Goal: Task Accomplishment & Management: Use online tool/utility

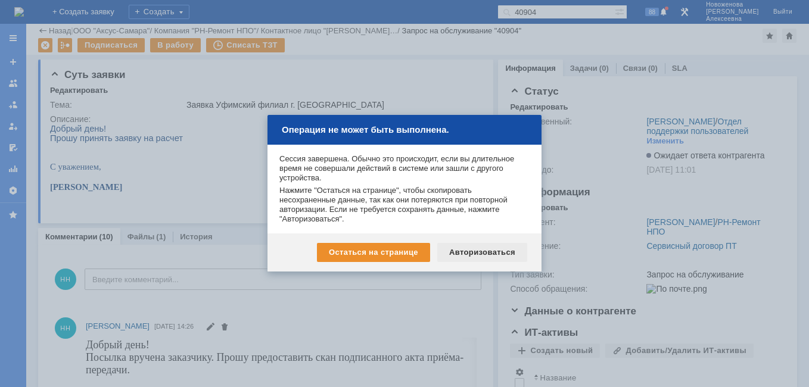
scroll to position [273, 0]
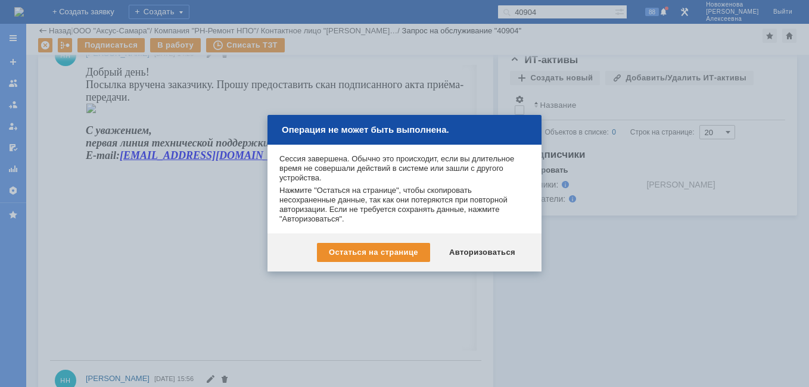
click at [483, 257] on div "Авторизоваться" at bounding box center [482, 252] width 90 height 19
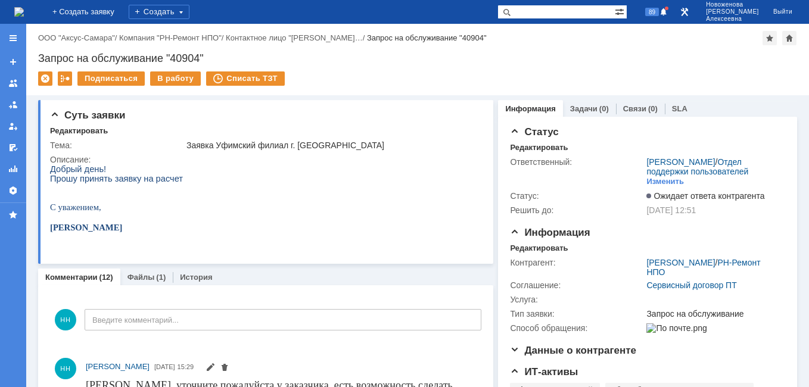
click at [24, 14] on img at bounding box center [19, 12] width 10 height 10
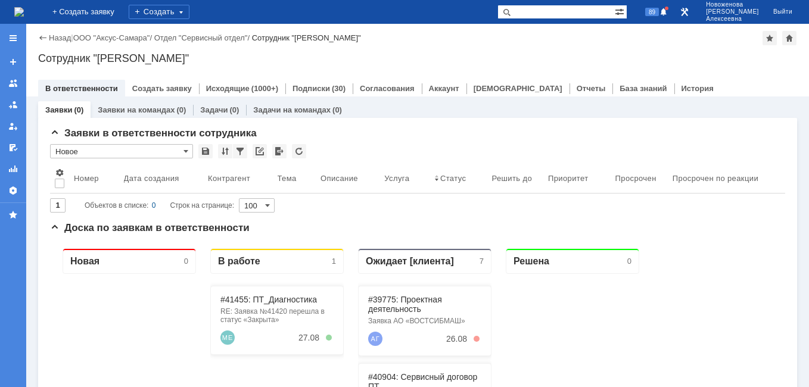
click at [570, 10] on input "text" at bounding box center [556, 12] width 117 height 14
type input "41349"
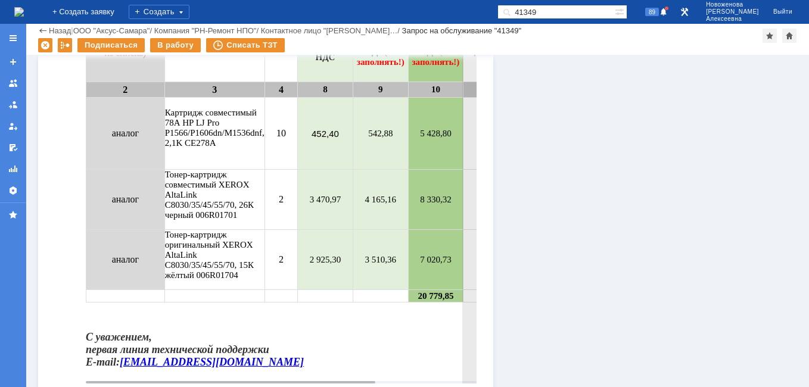
scroll to position [715, 0]
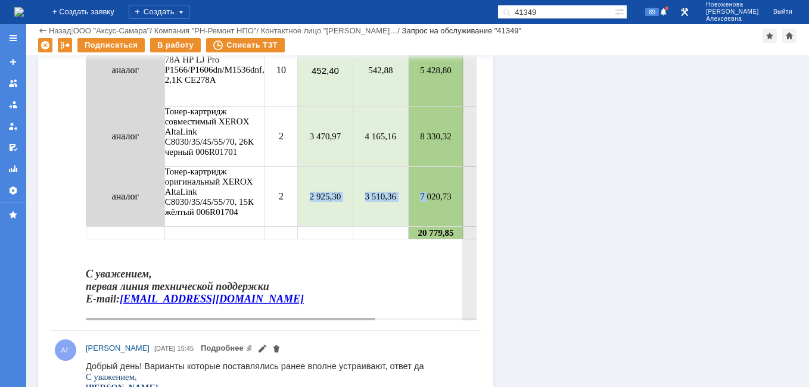
drag, startPoint x: 283, startPoint y: 204, endPoint x: 411, endPoint y: 208, distance: 128.2
click at [411, 208] on tr "аналог Тонер-картридж оригинальный XEROX AltaLink C8030/35/45/55/70, 15К жёлтый…" at bounding box center [345, 197] width 519 height 60
drag, startPoint x: 411, startPoint y: 208, endPoint x: 403, endPoint y: 264, distance: 56.6
click at [403, 264] on body "Прошу согласовать. Тип материала (выбор из списка) Наименование Кол-во Цена ЗАК…" at bounding box center [346, 116] width 520 height 399
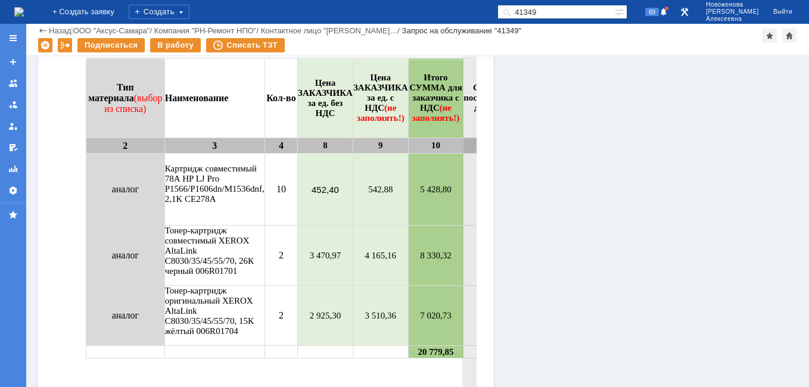
click at [265, 211] on td "10" at bounding box center [281, 190] width 33 height 72
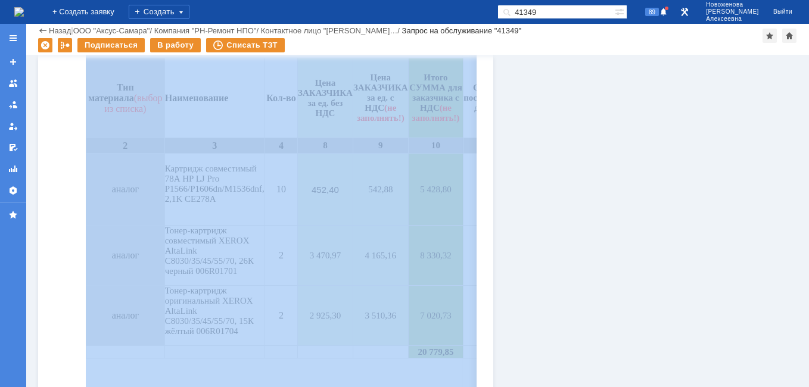
click at [476, 91] on div "Комментарии Добавить комментарий НН Введите комментарий... 1 Всего комментариев…" at bounding box center [265, 385] width 455 height 1493
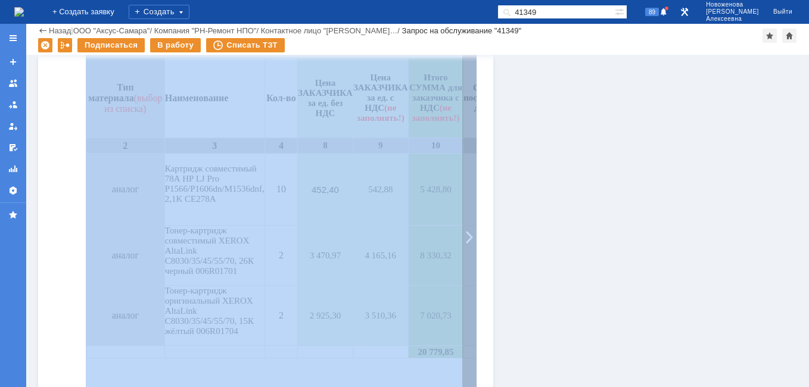
drag, startPoint x: 476, startPoint y: 91, endPoint x: 464, endPoint y: 92, distance: 12.6
click at [464, 92] on div at bounding box center [469, 237] width 14 height 405
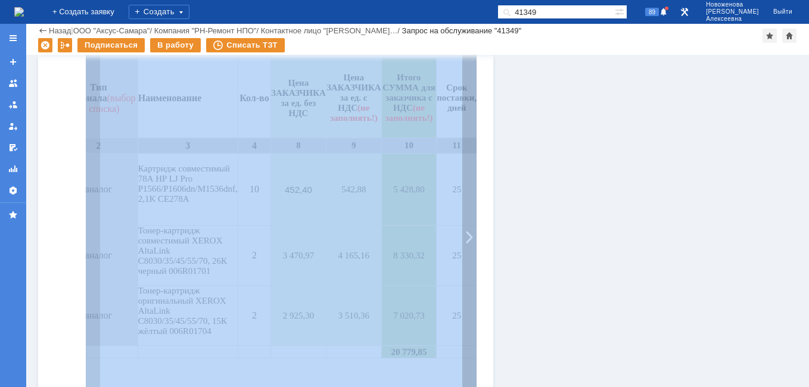
click at [462, 94] on div at bounding box center [469, 237] width 14 height 405
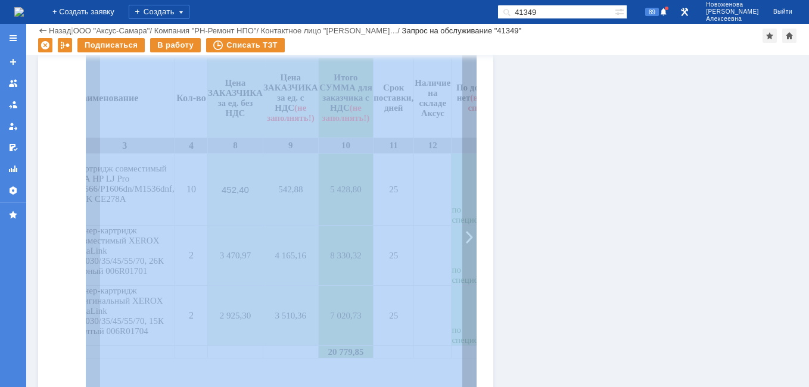
click at [462, 94] on div at bounding box center [469, 237] width 14 height 405
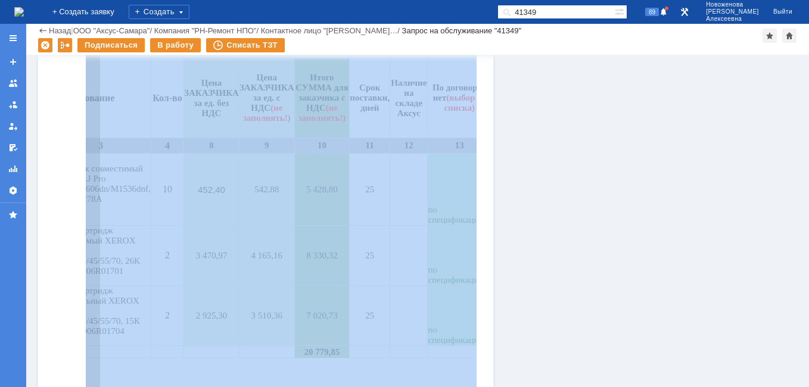
scroll to position [0, 136]
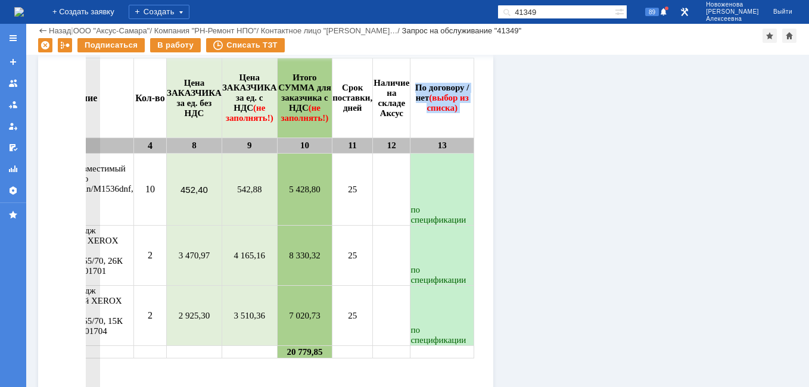
click at [467, 92] on td "По договору / нет (выбор из списка)" at bounding box center [443, 98] width 64 height 80
drag, startPoint x: 416, startPoint y: 129, endPoint x: 467, endPoint y: 92, distance: 62.7
click at [467, 92] on td "По договору / нет (выбор из списка)" at bounding box center [443, 98] width 64 height 80
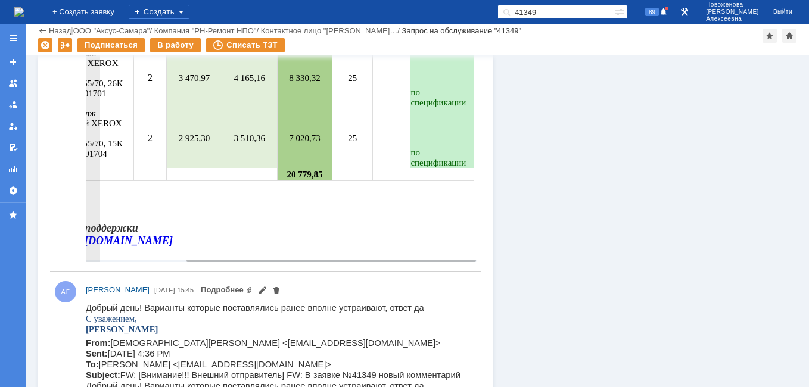
scroll to position [775, 0]
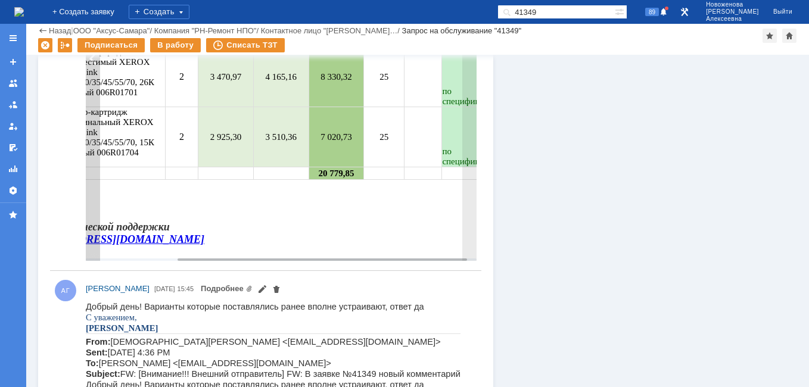
click at [96, 98] on div at bounding box center [93, 58] width 14 height 405
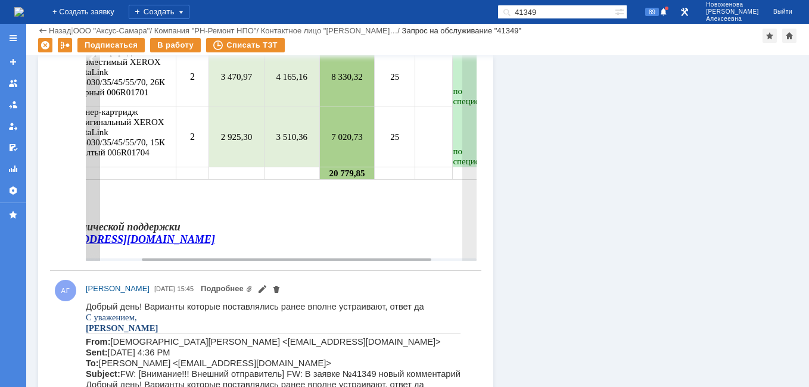
click at [96, 98] on div at bounding box center [93, 58] width 14 height 405
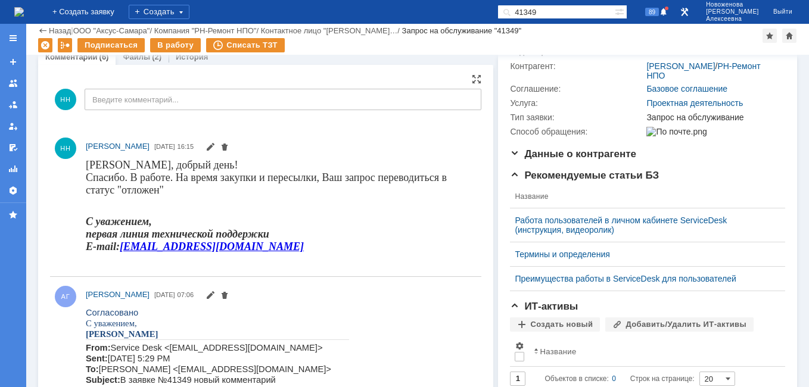
scroll to position [0, 0]
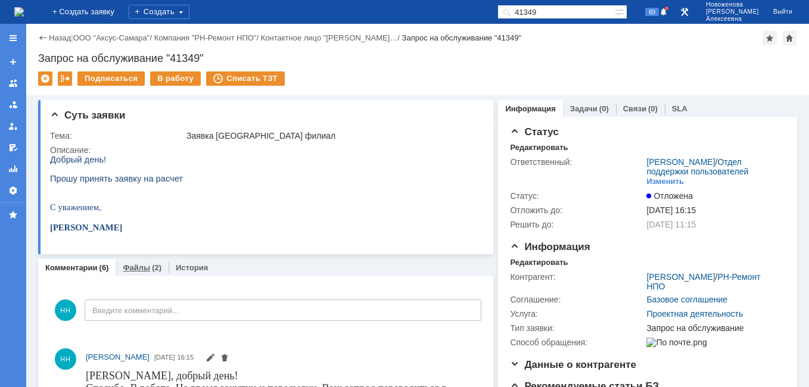
click at [134, 266] on link "Файлы" at bounding box center [136, 267] width 27 height 9
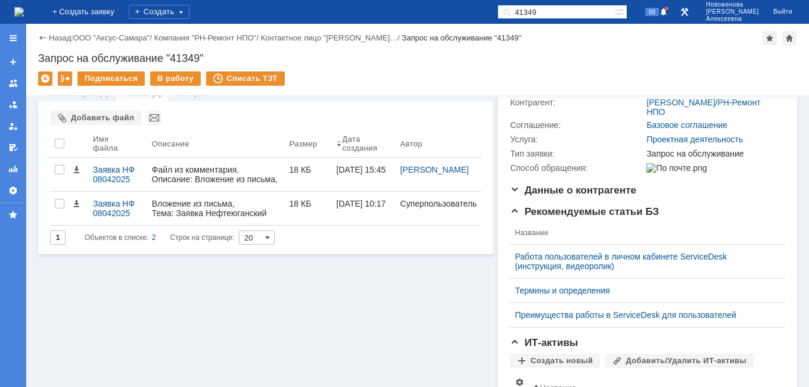
scroll to position [179, 0]
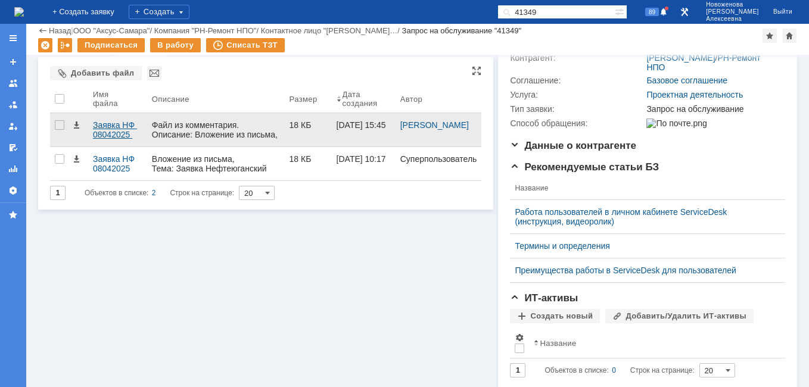
click at [101, 129] on div "Заявка НФ 08042025 .docx" at bounding box center [117, 129] width 49 height 19
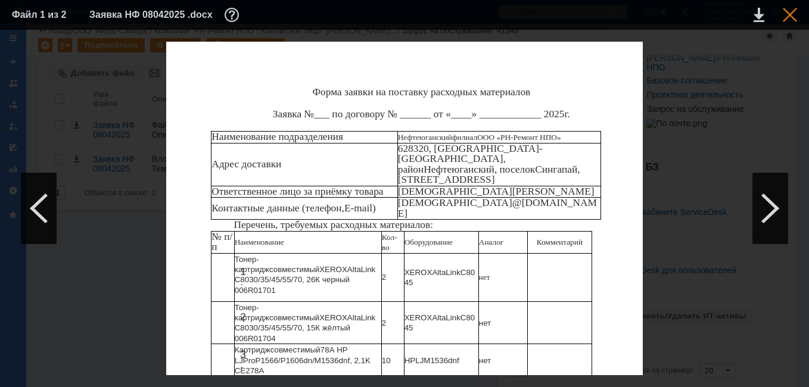
click at [787, 14] on div at bounding box center [790, 15] width 14 height 14
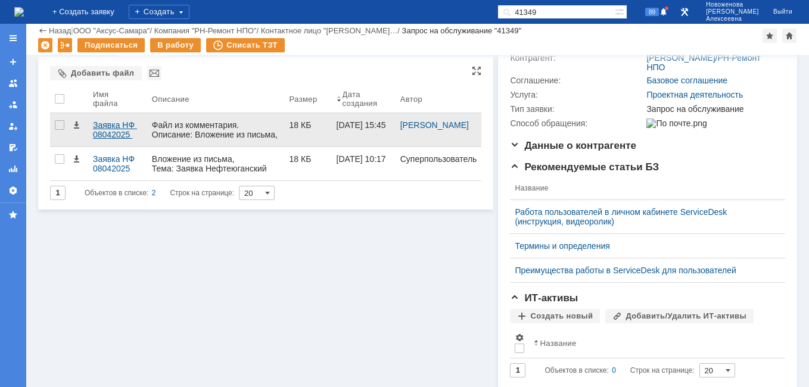
click at [106, 126] on div "Заявка НФ 08042025 .docx" at bounding box center [117, 129] width 49 height 19
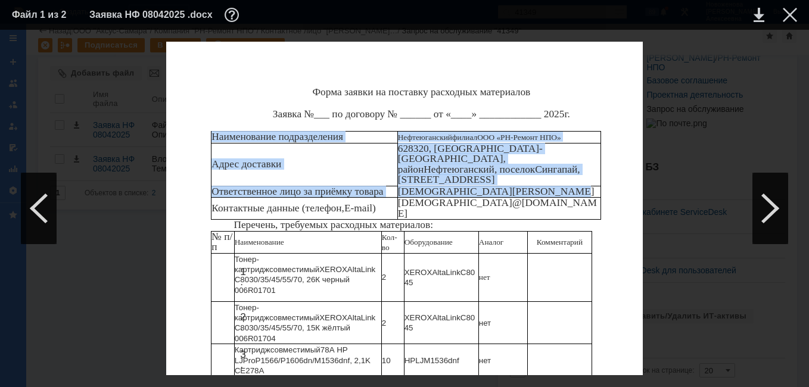
drag, startPoint x: 219, startPoint y: 136, endPoint x: 557, endPoint y: 181, distance: 341.3
click at [557, 181] on tbody "Наименование подразделения Нефтеюганский филиал ООО «РН-Ремонт НПО» Адрес доста…" at bounding box center [407, 176] width 390 height 88
copy tbody "Наименование подразделения Нефтеюганский филиал ООО «РН-Ремонт НПО» Адрес доста…"
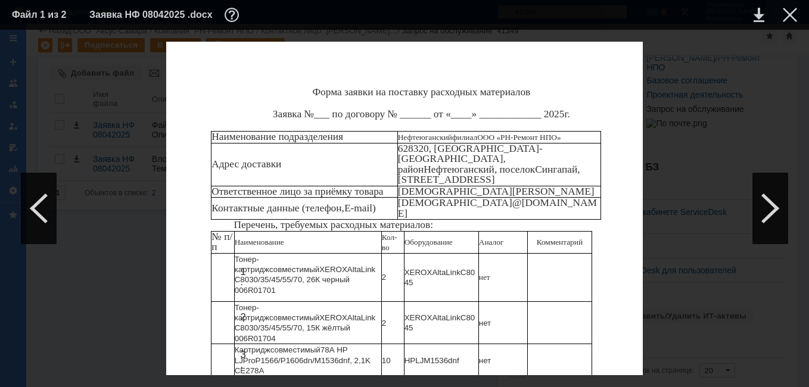
click at [787, 16] on div at bounding box center [790, 15] width 14 height 14
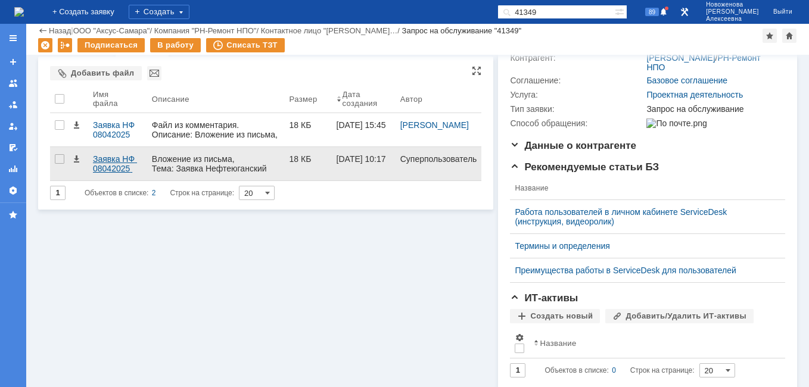
click at [117, 161] on div "Заявка НФ 08042025 .docx" at bounding box center [117, 163] width 49 height 19
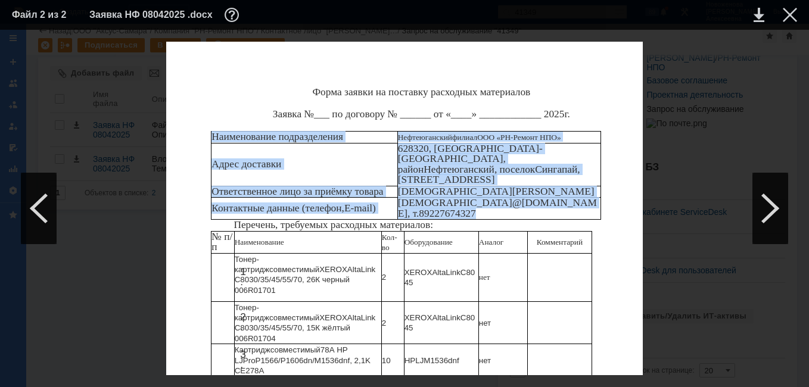
drag, startPoint x: 212, startPoint y: 135, endPoint x: 592, endPoint y: 188, distance: 383.9
click at [592, 188] on tbody "Наименование подразделения Нефтеюганский филиал ООО «РН-Ремонт НПО» Адрес доста…" at bounding box center [407, 176] width 390 height 88
copy tbody "Наименование подразделения Нефтеюганский филиал ООО «РН-Ремонт НПО» Адрес доста…"
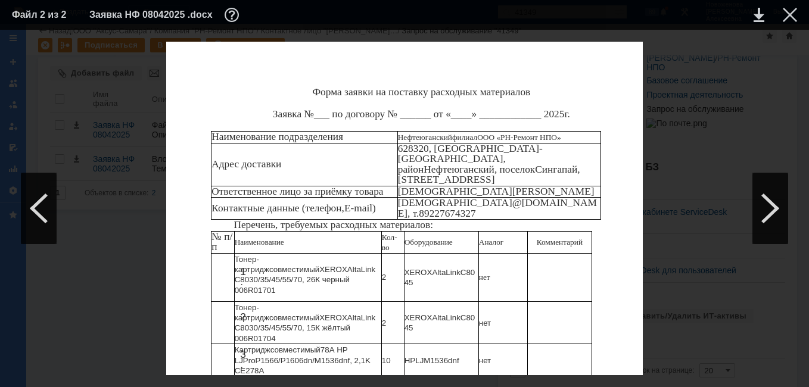
click at [620, 182] on div "Форма заявки на поставку расходных материалов Заявка №___ по договору № ______ …" at bounding box center [404, 263] width 477 height 442
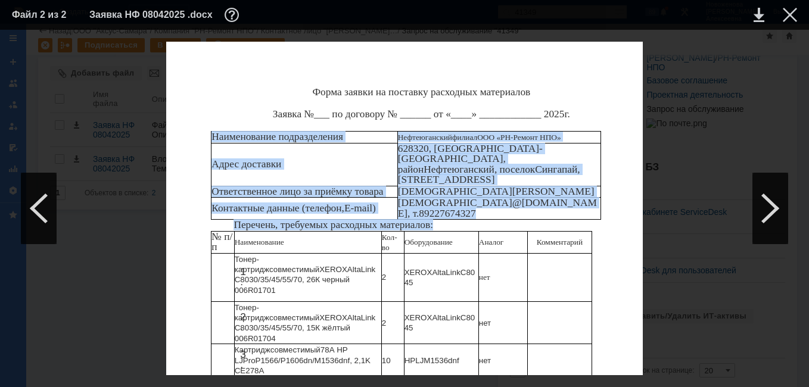
drag, startPoint x: 213, startPoint y: 137, endPoint x: 440, endPoint y: 208, distance: 238.4
click at [440, 208] on div "Форма заявки на поставку расходных материалов Заявка №___ по договору № ______ …" at bounding box center [404, 263] width 477 height 442
drag, startPoint x: 440, startPoint y: 208, endPoint x: 418, endPoint y: 164, distance: 49.6
copy div "Наименование подразделения Нефтеюганский филиал ООО «РН-Ремонт НПО» Адрес доста…"
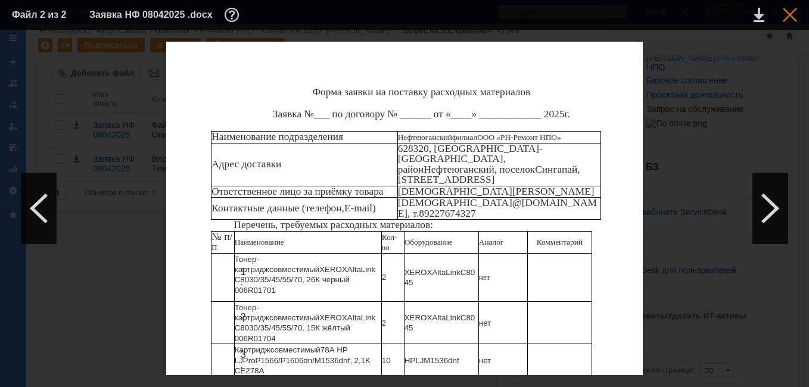
click at [787, 11] on div at bounding box center [790, 15] width 14 height 14
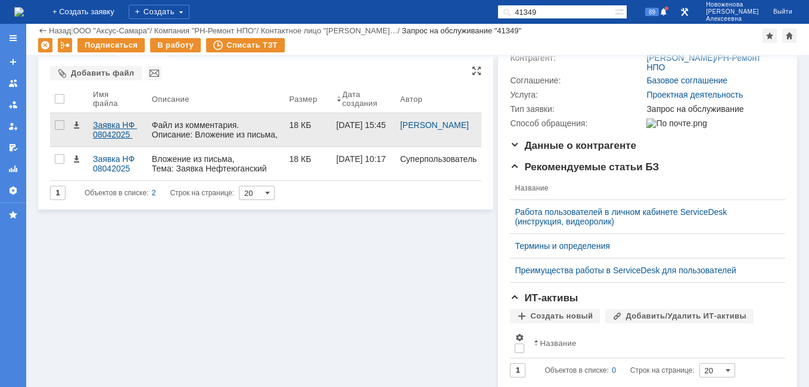
click at [109, 133] on div "Заявка НФ 08042025 .docx" at bounding box center [117, 129] width 49 height 19
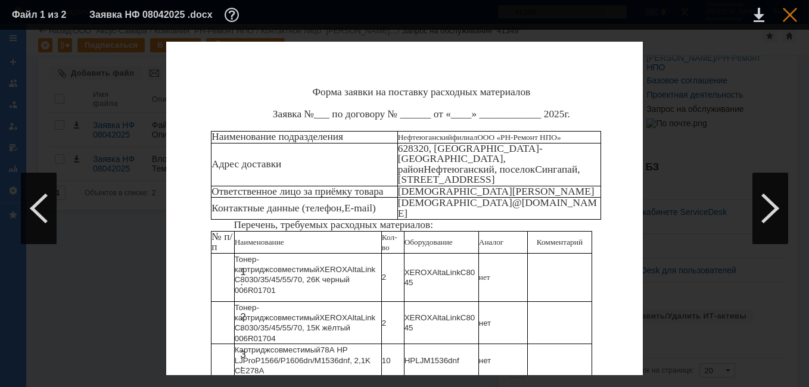
click at [790, 11] on div at bounding box center [790, 15] width 14 height 14
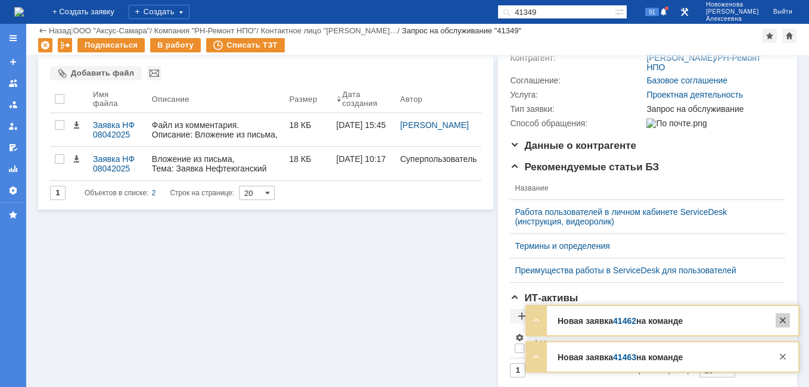
click at [782, 322] on div at bounding box center [783, 320] width 14 height 14
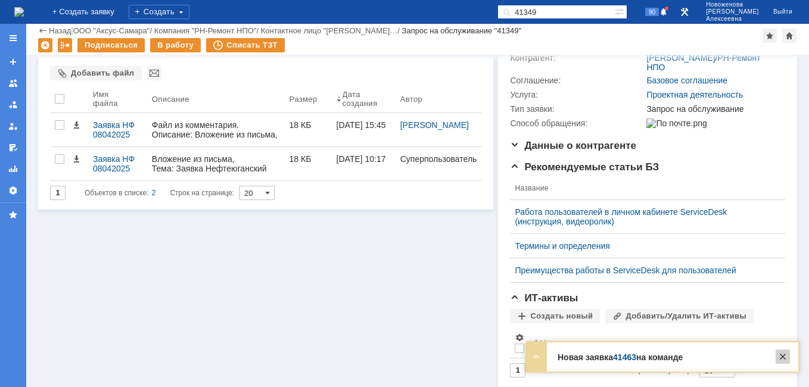
click at [782, 358] on div at bounding box center [783, 357] width 14 height 14
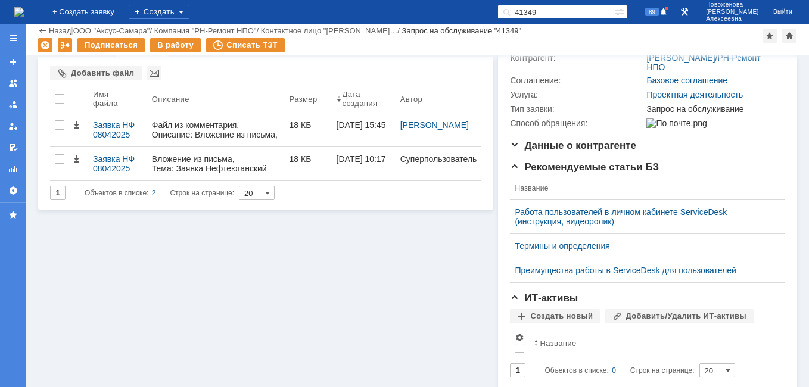
click at [20, 7] on img at bounding box center [19, 12] width 10 height 10
